Goal: Task Accomplishment & Management: Complete application form

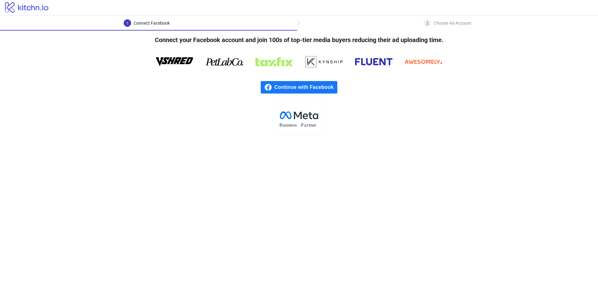
click at [301, 86] on span "Continue with Facebook" at bounding box center [305, 87] width 63 height 12
click at [313, 89] on span "Continue with Facebook" at bounding box center [305, 87] width 63 height 12
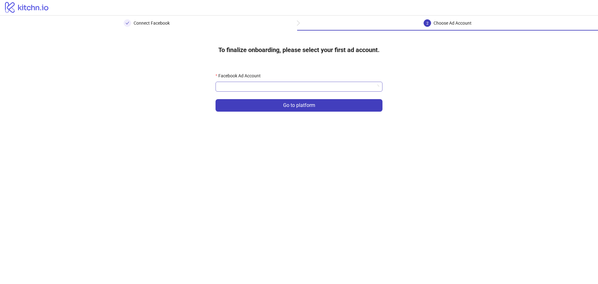
click at [281, 90] on input "Facebook Ad Account" at bounding box center [296, 86] width 154 height 9
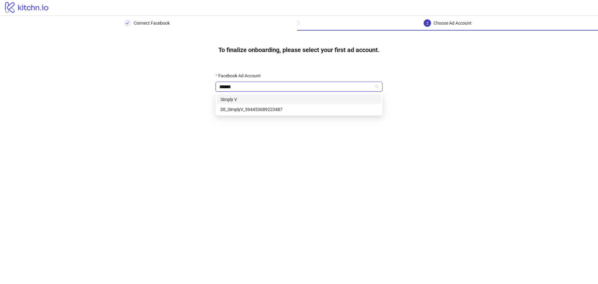
type input "******"
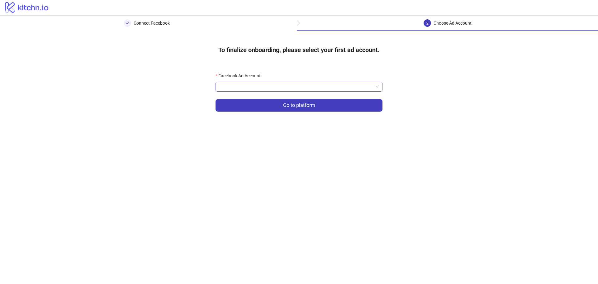
click at [363, 87] on input "Facebook Ad Account" at bounding box center [296, 86] width 154 height 9
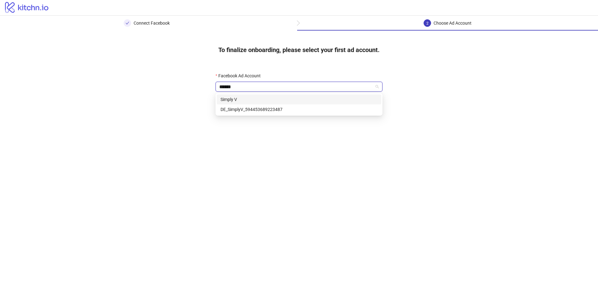
type input "******"
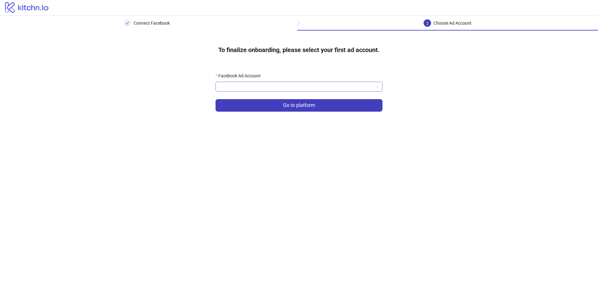
click at [283, 85] on input "Facebook Ad Account" at bounding box center [296, 86] width 154 height 9
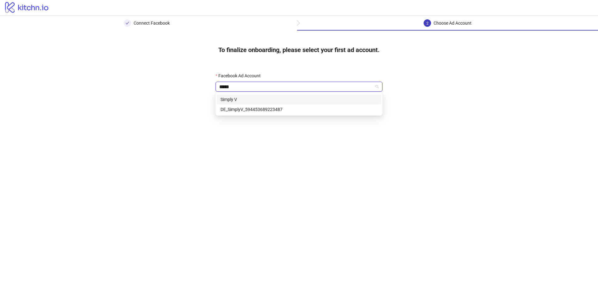
type input "******"
click at [231, 100] on div "Simply V" at bounding box center [298, 99] width 157 height 7
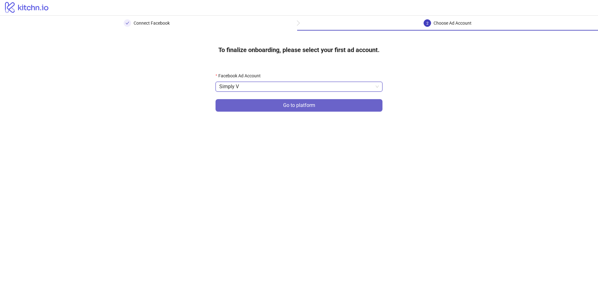
click at [259, 109] on button "Go to platform" at bounding box center [298, 105] width 167 height 12
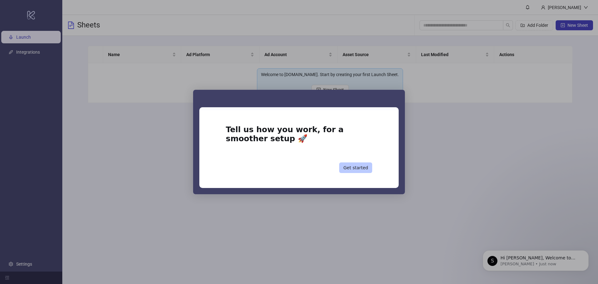
click at [354, 167] on button "Get started" at bounding box center [355, 167] width 33 height 11
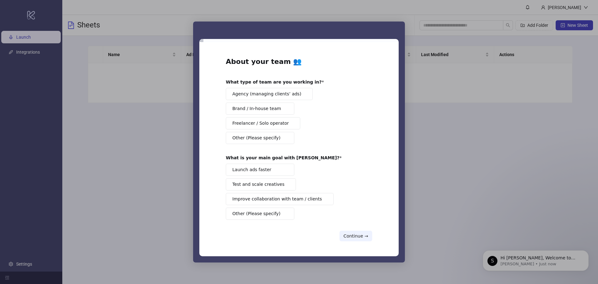
click at [245, 92] on span "Agency (managing clients’ ads)" at bounding box center [266, 94] width 69 height 7
click at [264, 171] on span "Launch ads faster" at bounding box center [251, 169] width 39 height 7
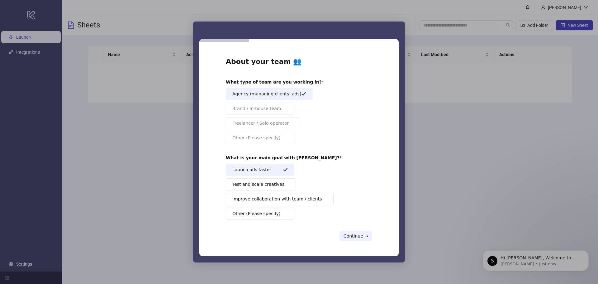
click at [260, 187] on span "Test and scale creatives" at bounding box center [258, 184] width 52 height 7
click at [294, 202] on span "Improve collaboration with team / clients" at bounding box center [277, 198] width 90 height 7
click at [355, 234] on button "Continue →" at bounding box center [355, 235] width 33 height 11
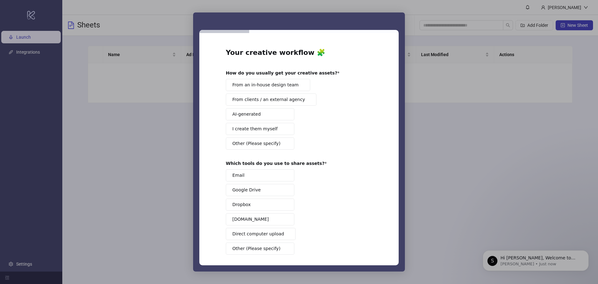
click at [271, 87] on span "From an in-house design team" at bounding box center [265, 85] width 66 height 7
click at [256, 101] on span "From clients / an external agency" at bounding box center [268, 99] width 73 height 7
click at [244, 146] on span "Other (Please specify)" at bounding box center [256, 143] width 48 height 7
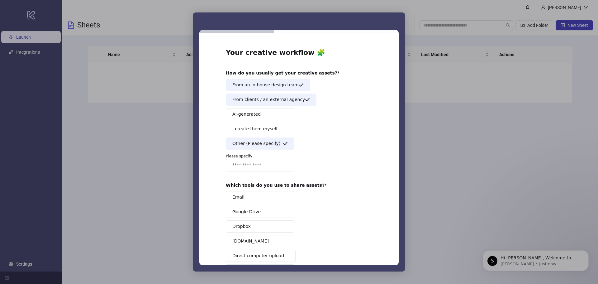
click at [244, 146] on span "Other (Please specify)" at bounding box center [256, 143] width 48 height 7
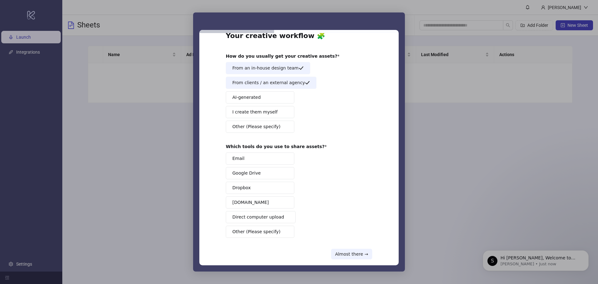
scroll to position [26, 0]
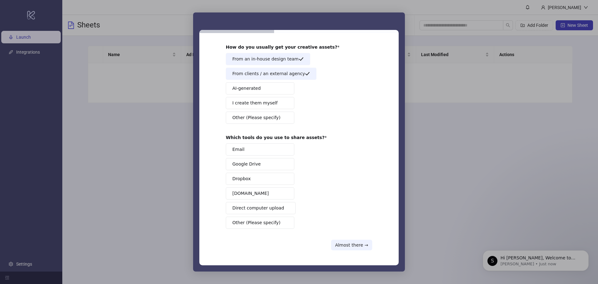
click at [255, 153] on button "Email" at bounding box center [260, 149] width 68 height 12
click at [258, 150] on button "Email" at bounding box center [260, 149] width 68 height 12
click at [252, 219] on span "Other (Please specify)" at bounding box center [256, 222] width 48 height 7
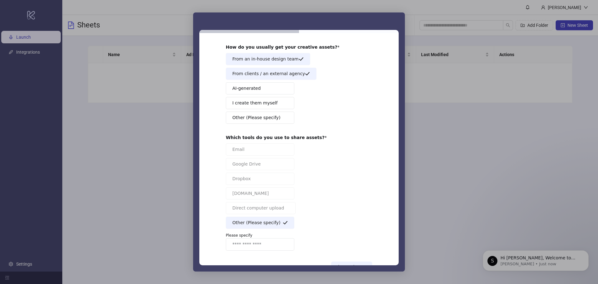
click at [242, 245] on input "Enter response" at bounding box center [260, 244] width 68 height 12
type input "********"
click at [338, 223] on div "Email Google Drive Dropbox Frame.io Direct computer upload Other (Please specif…" at bounding box center [299, 196] width 146 height 107
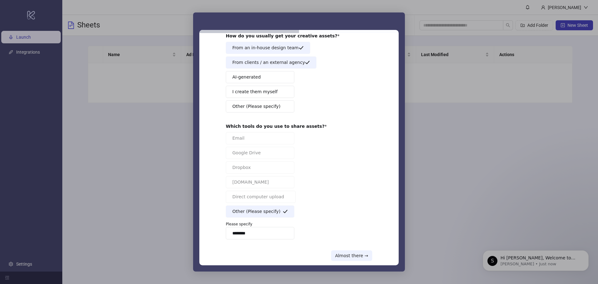
scroll to position [48, 0]
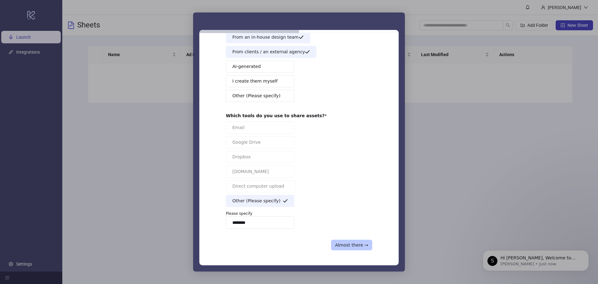
click at [353, 244] on button "Almost there →" at bounding box center [351, 244] width 41 height 11
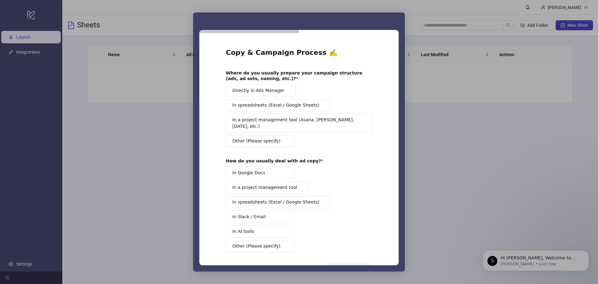
click at [272, 95] on button "Directly in Ads Manager" at bounding box center [261, 90] width 70 height 12
click at [259, 107] on span "In spreadsheets (Excel / Google Sheets)" at bounding box center [275, 105] width 87 height 7
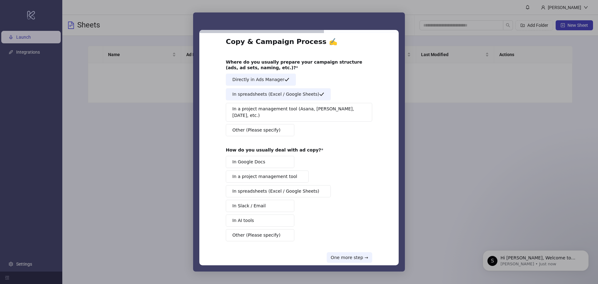
scroll to position [17, 0]
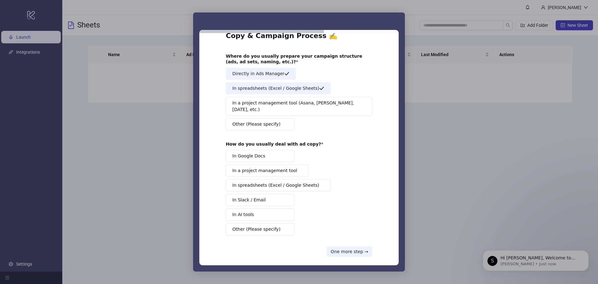
click at [261, 182] on span "In spreadsheets (Excel / Google Sheets)" at bounding box center [275, 185] width 87 height 7
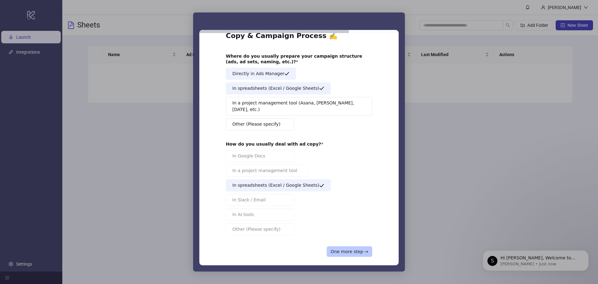
click at [342, 246] on button "One more step →" at bounding box center [349, 251] width 45 height 11
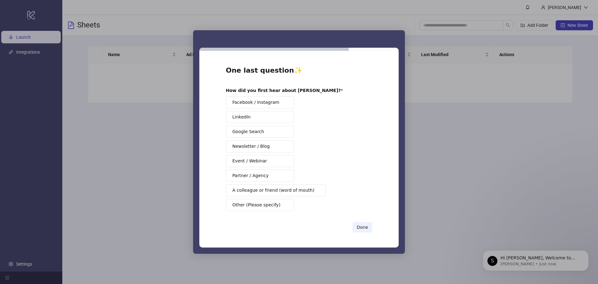
click at [254, 159] on span "Event / Webinar" at bounding box center [249, 160] width 35 height 7
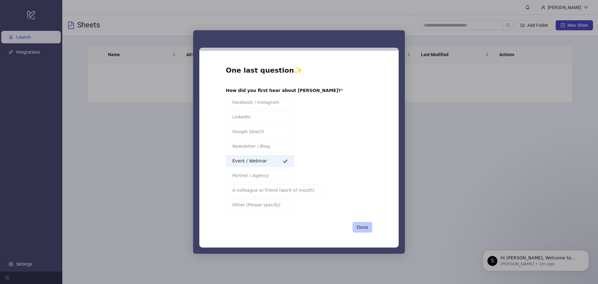
click at [362, 226] on button "Done" at bounding box center [362, 227] width 20 height 11
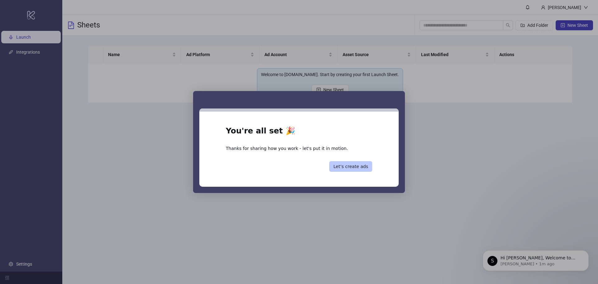
click at [351, 168] on button "Let’s create ads" at bounding box center [350, 166] width 43 height 11
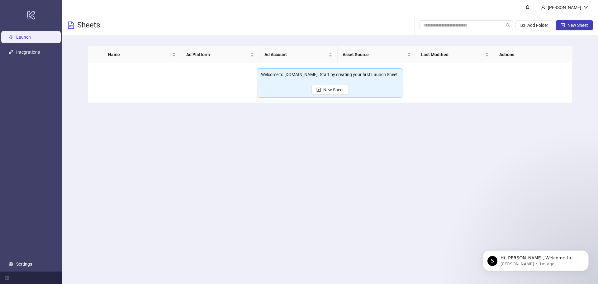
click at [351, 168] on main "Laura Klotz Sheets Add Folder New Sheet Name Ad Platform Ad Account Asset Sourc…" at bounding box center [329, 142] width 535 height 284
click at [571, 11] on div "Laura Klotz" at bounding box center [564, 7] width 57 height 15
click at [227, 213] on main "Laura Klotz Sheets Add Folder New Sheet Name Ad Platform Ad Account Asset Sourc…" at bounding box center [329, 142] width 535 height 284
click at [16, 263] on link "Settings" at bounding box center [24, 263] width 16 height 5
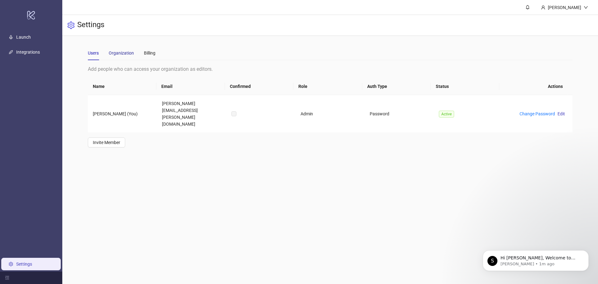
click at [126, 56] on div "Organization" at bounding box center [121, 52] width 25 height 7
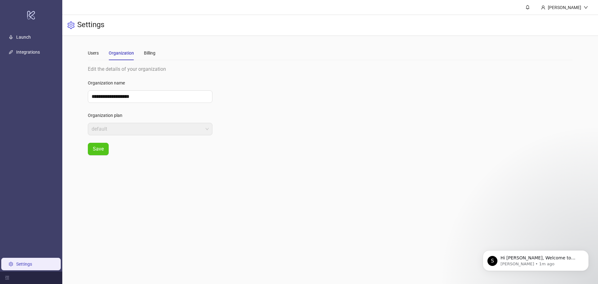
click at [99, 52] on div "Users Organization Billing" at bounding box center [122, 53] width 68 height 14
click at [107, 57] on div "Users Organization Billing" at bounding box center [122, 53] width 68 height 14
click at [94, 55] on div "Users" at bounding box center [93, 52] width 11 height 7
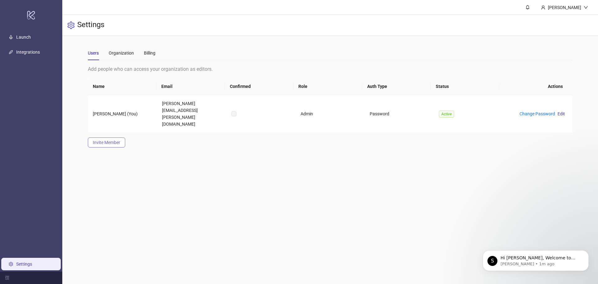
click at [112, 140] on span "Invite Member" at bounding box center [106, 142] width 27 height 5
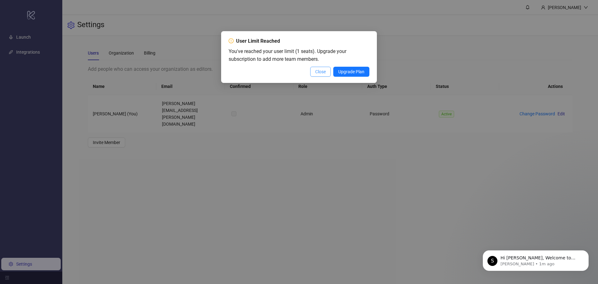
click at [320, 70] on span "Close" at bounding box center [320, 71] width 11 height 5
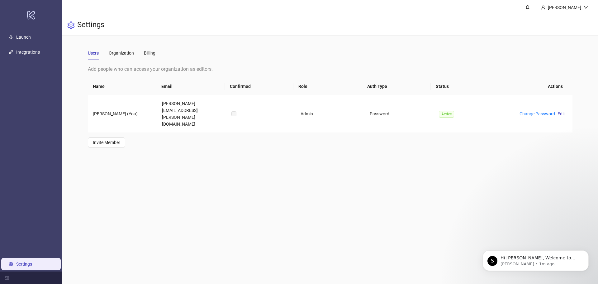
drag, startPoint x: 220, startPoint y: 177, endPoint x: 20, endPoint y: 177, distance: 200.5
click at [220, 177] on main "**********" at bounding box center [329, 142] width 535 height 284
click at [115, 140] on span "Invite Member" at bounding box center [106, 142] width 27 height 5
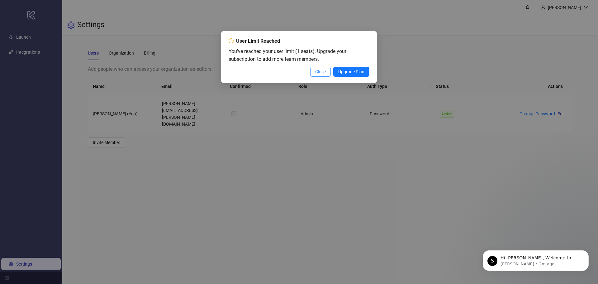
click at [322, 72] on span "Close" at bounding box center [320, 71] width 11 height 5
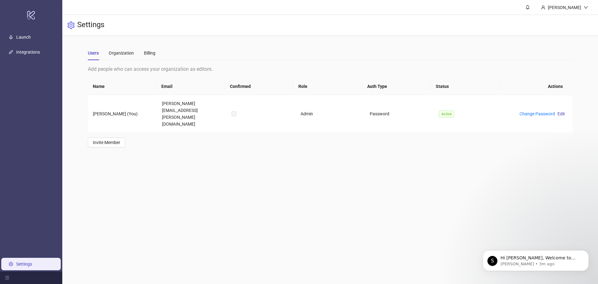
click at [228, 156] on main "**********" at bounding box center [329, 142] width 535 height 284
click at [26, 35] on link "Launch" at bounding box center [23, 37] width 15 height 5
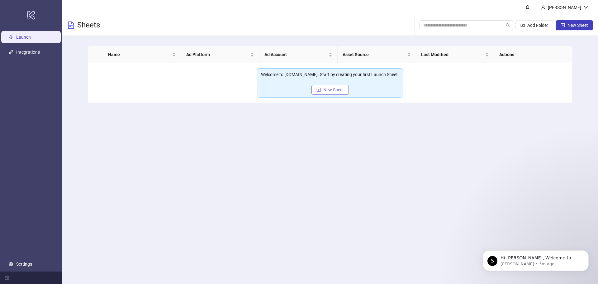
click at [333, 91] on span "New Sheet" at bounding box center [333, 89] width 21 height 5
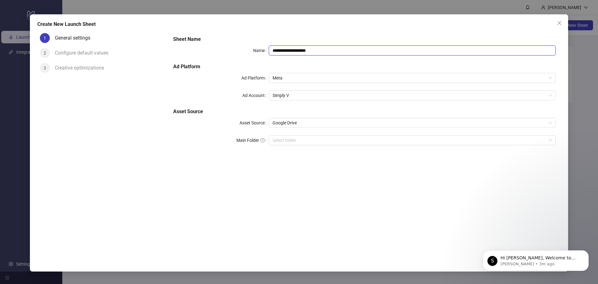
click at [308, 53] on input "**********" at bounding box center [412, 50] width 287 height 10
click at [330, 50] on input "**********" at bounding box center [412, 50] width 287 height 10
drag, startPoint x: 289, startPoint y: 50, endPoint x: 399, endPoint y: 53, distance: 109.3
click at [399, 53] on input "**********" at bounding box center [412, 50] width 287 height 10
type input "**********"
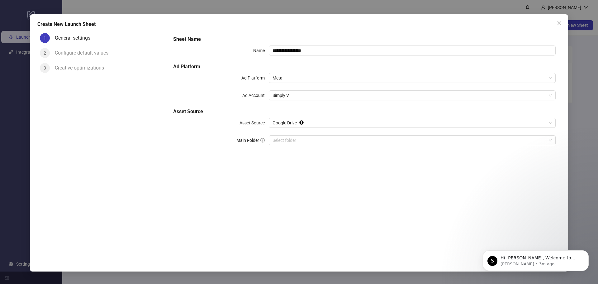
click at [330, 31] on form "**********" at bounding box center [364, 94] width 392 height 127
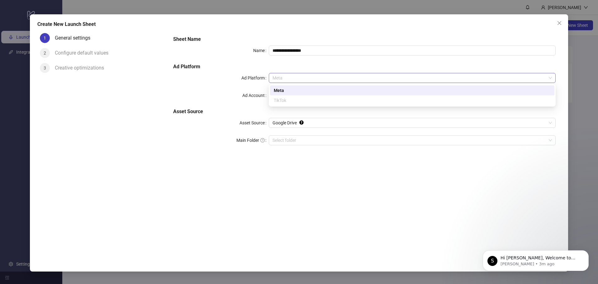
click at [289, 76] on span "Meta" at bounding box center [411, 77] width 279 height 9
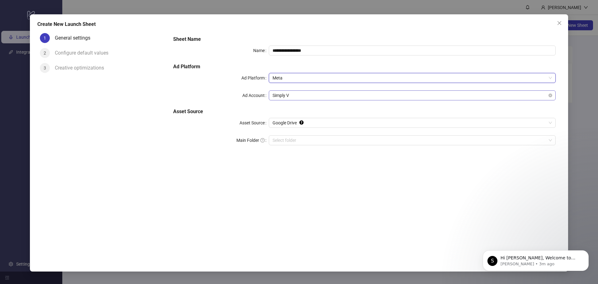
click at [308, 96] on span "Simply V" at bounding box center [411, 95] width 279 height 9
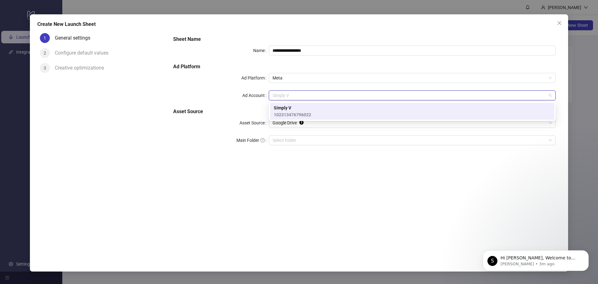
click at [296, 108] on span "Simply V" at bounding box center [292, 107] width 37 height 7
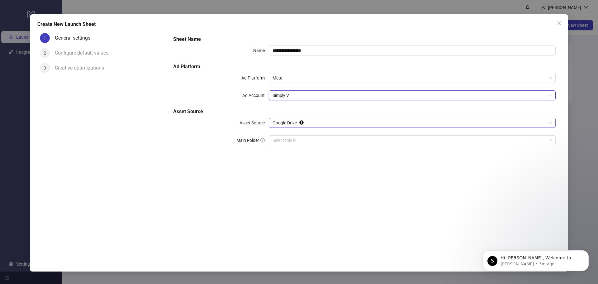
click at [294, 125] on span "Google Drive" at bounding box center [411, 122] width 279 height 9
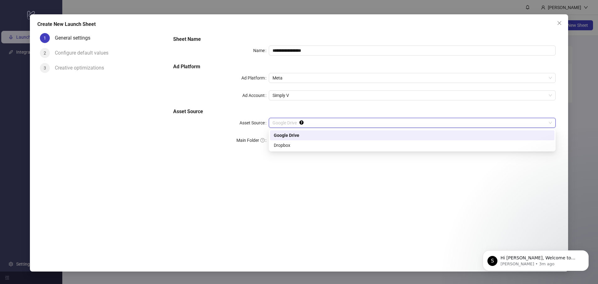
click at [288, 132] on div "Google Drive" at bounding box center [412, 135] width 277 height 7
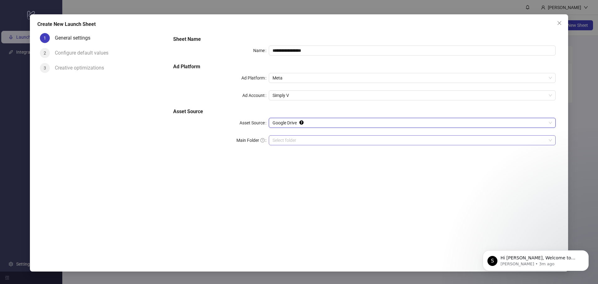
click at [297, 140] on input "Main Folder" at bounding box center [409, 139] width 274 height 9
click at [582, 73] on div "**********" at bounding box center [299, 142] width 598 height 284
click at [561, 22] on icon "close" at bounding box center [559, 23] width 5 height 5
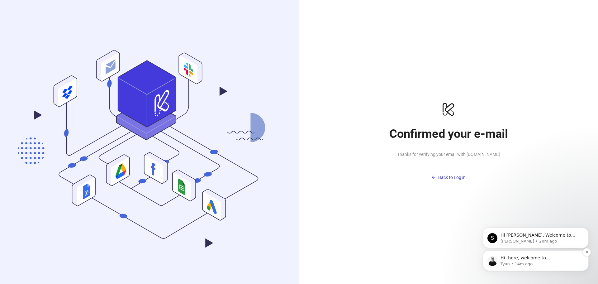
click at [528, 254] on div "Hi there, welcome to Kitchn.io. I'll reach out via e-mail separately, but just …" at bounding box center [535, 260] width 96 height 12
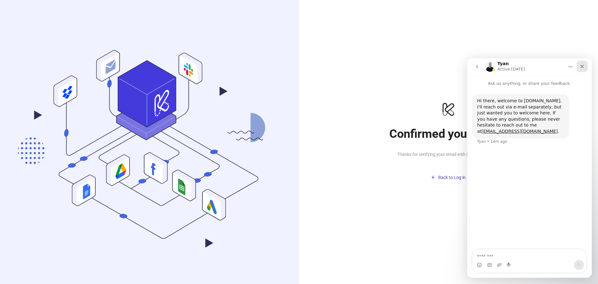
click at [584, 68] on icon "Close" at bounding box center [581, 66] width 5 height 5
